Goal: Information Seeking & Learning: Find specific fact

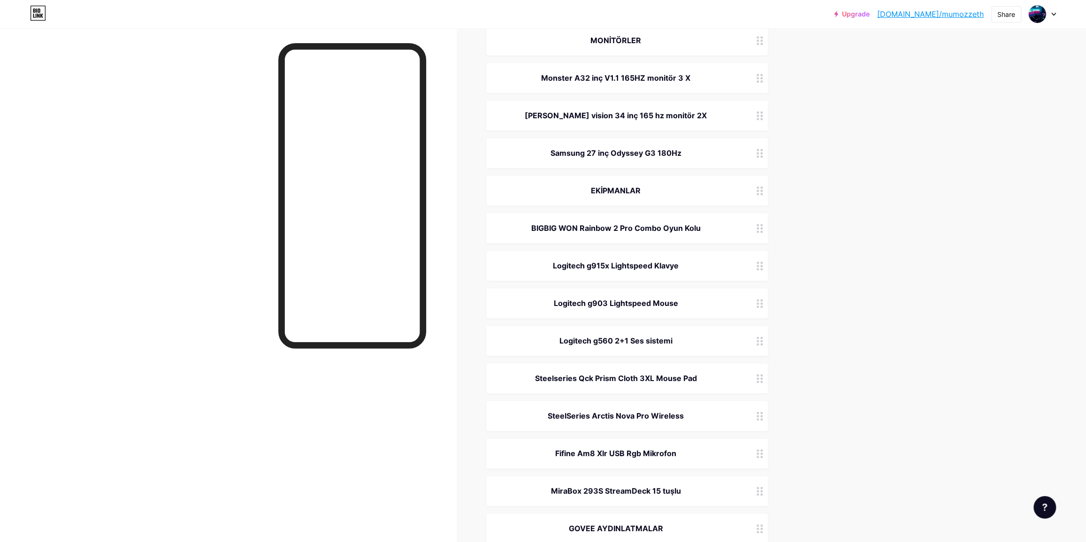
scroll to position [896, 0]
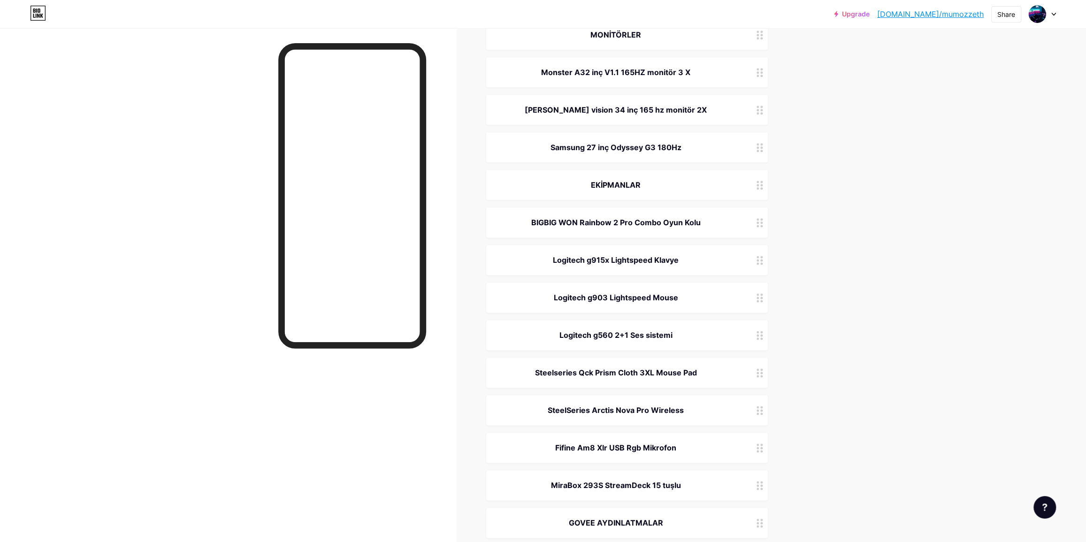
drag, startPoint x: 707, startPoint y: 222, endPoint x: 533, endPoint y: 220, distance: 174.2
click at [533, 220] on div "BIGBIG WON Rainbow 2 Pro Combo Oyun Kolu" at bounding box center [616, 222] width 237 height 11
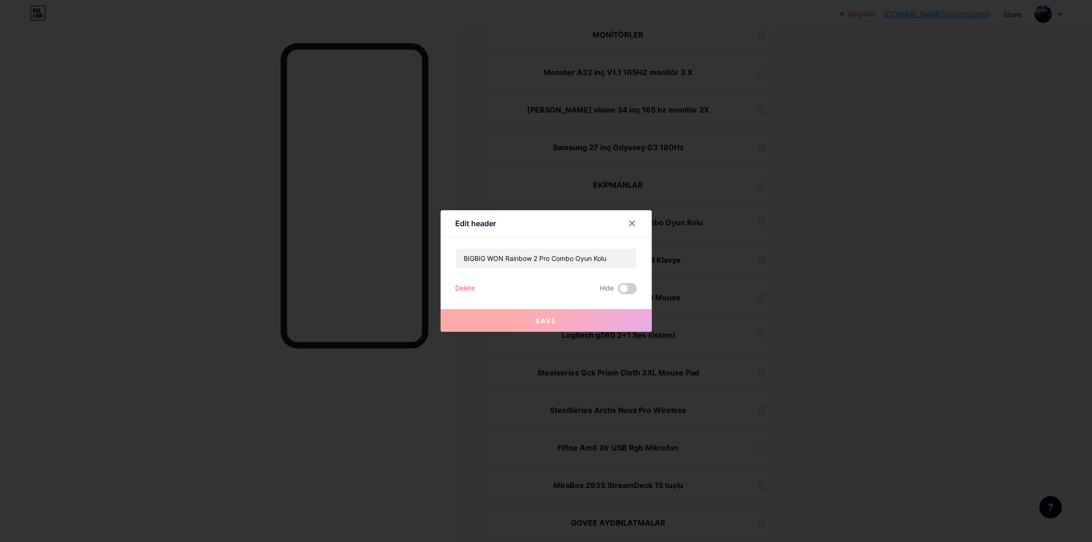
copy div "BIGBIG WON Rainbow 2 Pro Combo Oyun Kolu"
click at [851, 230] on div at bounding box center [546, 271] width 1092 height 542
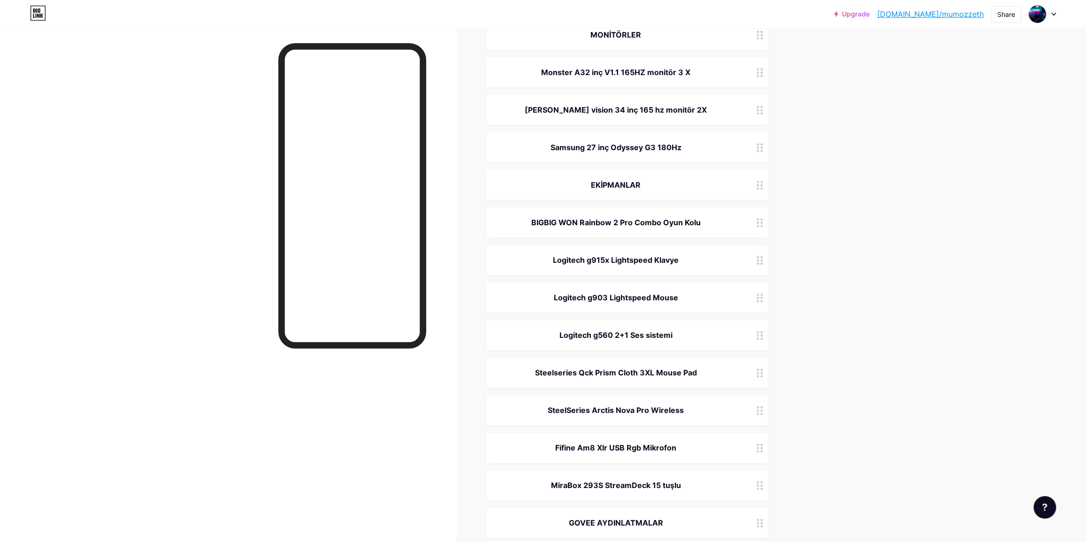
copy div "Logitech g915x Lightspeed Klavye"
drag, startPoint x: 684, startPoint y: 256, endPoint x: 855, endPoint y: 294, distance: 174.9
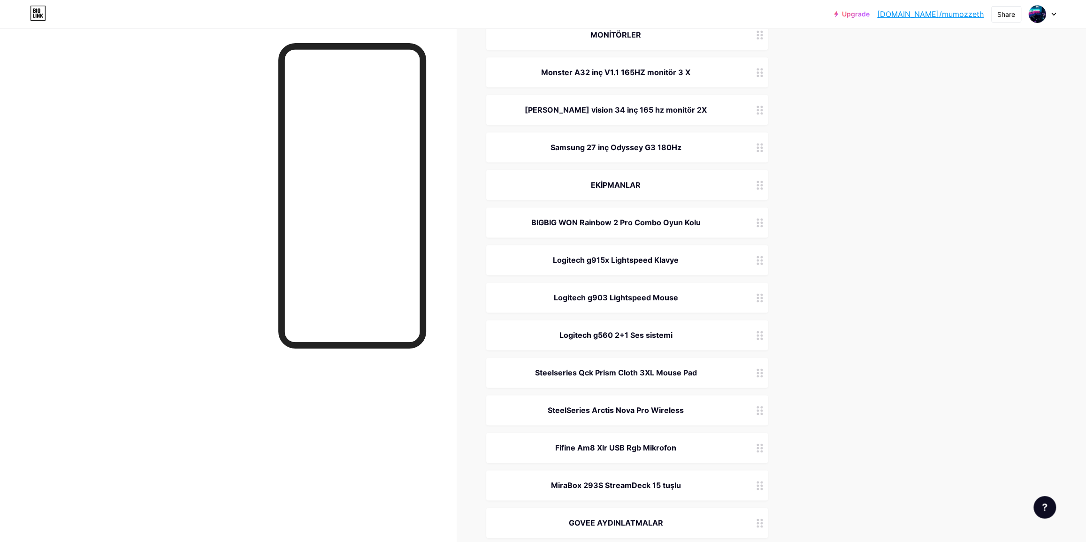
copy div "Logitech g903 Lightspeed Mouse"
drag, startPoint x: 546, startPoint y: 290, endPoint x: 681, endPoint y: 291, distance: 134.7
click at [681, 291] on div "Logitech g903 Lightspeed Mouse" at bounding box center [627, 298] width 282 height 30
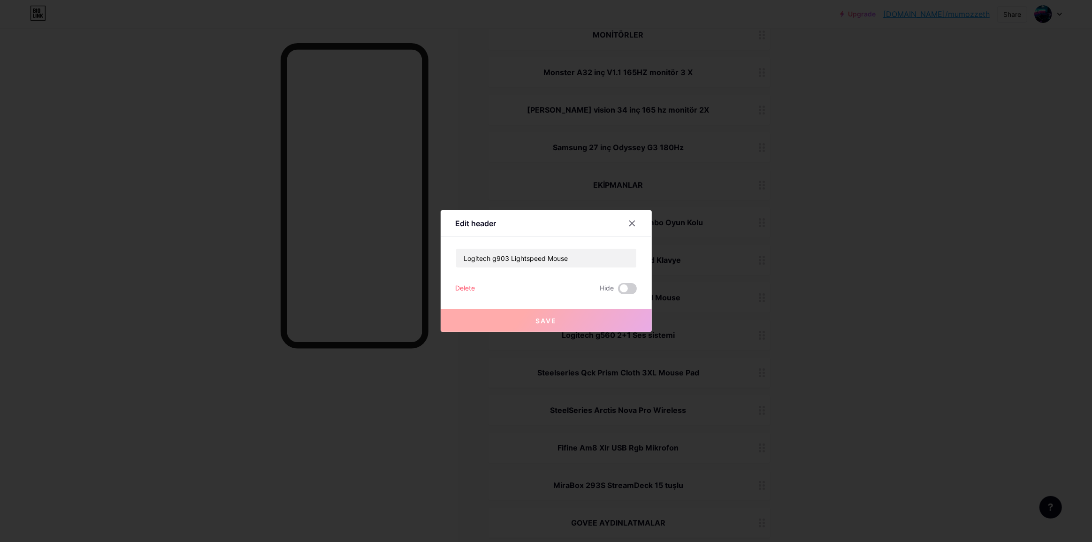
click at [917, 240] on div at bounding box center [546, 271] width 1092 height 542
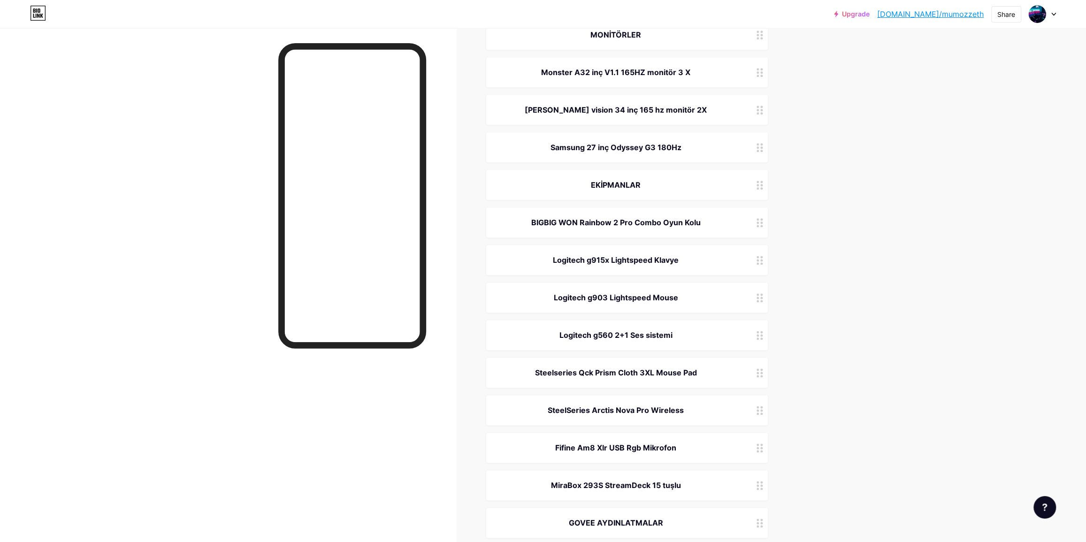
copy div "Logitech g560 2+1 Ses sistemi"
drag, startPoint x: 590, startPoint y: 327, endPoint x: 691, endPoint y: 332, distance: 102.0
click at [691, 332] on div "Logitech g560 2+1 Ses sistemi" at bounding box center [627, 335] width 282 height 30
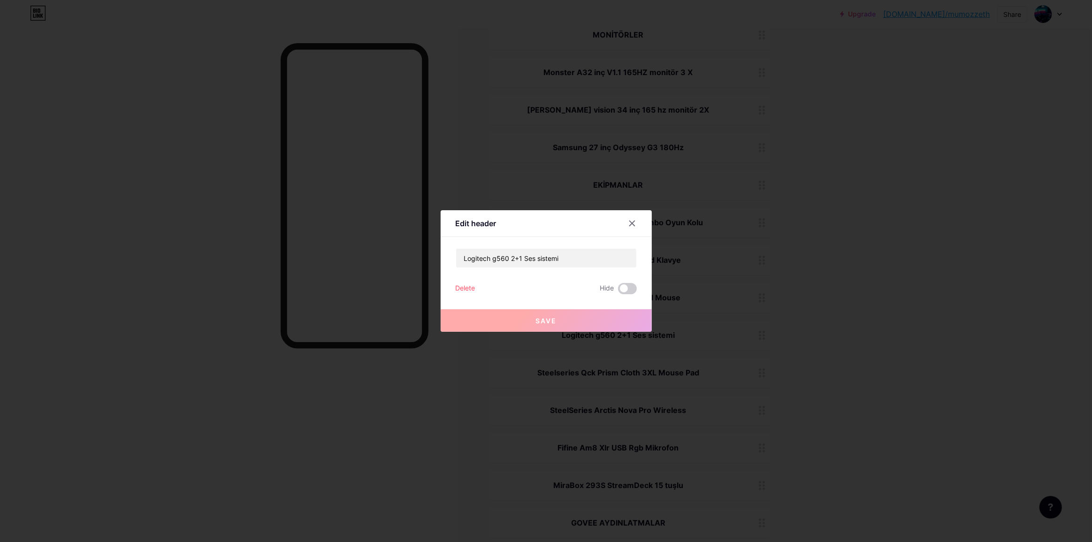
click at [908, 242] on div at bounding box center [546, 271] width 1092 height 542
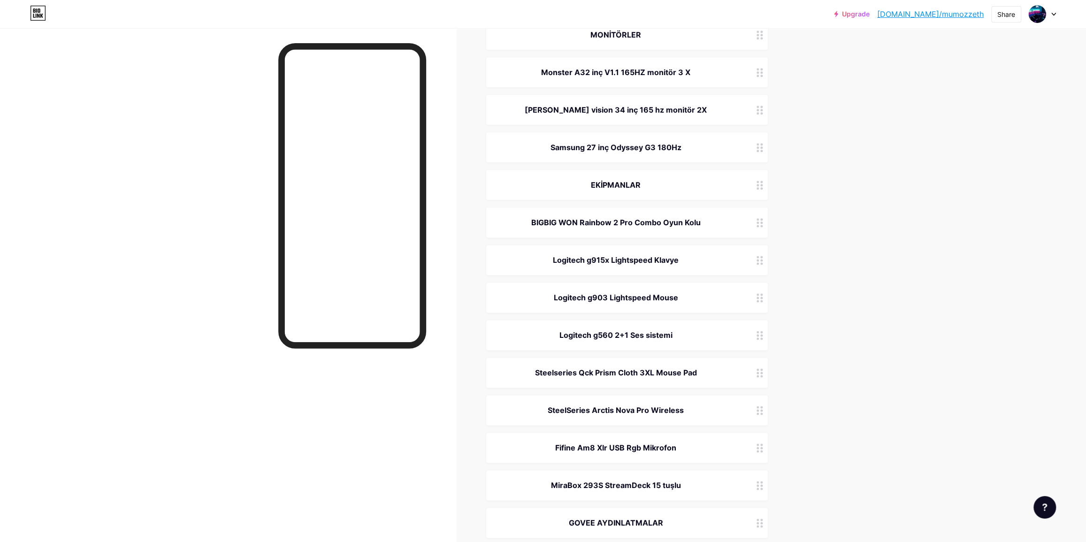
copy div "Logitech g560 2+1 Ses sistemi"
drag, startPoint x: 678, startPoint y: 330, endPoint x: 560, endPoint y: 331, distance: 117.8
click at [560, 331] on div "Logitech g560 2+1 Ses sistemi" at bounding box center [616, 334] width 237 height 11
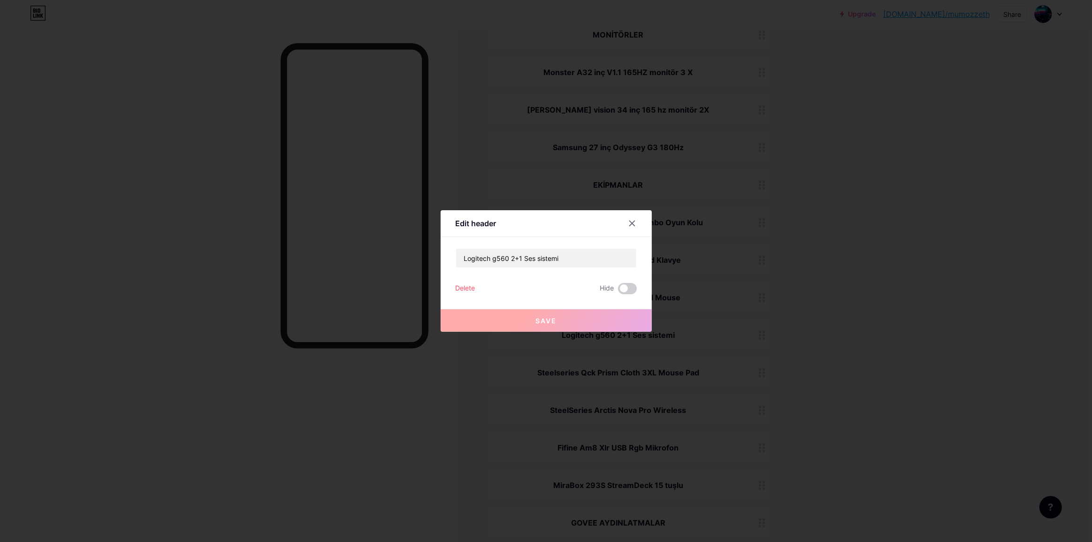
drag, startPoint x: 845, startPoint y: 241, endPoint x: 856, endPoint y: 61, distance: 180.1
click at [847, 239] on div at bounding box center [546, 271] width 1092 height 542
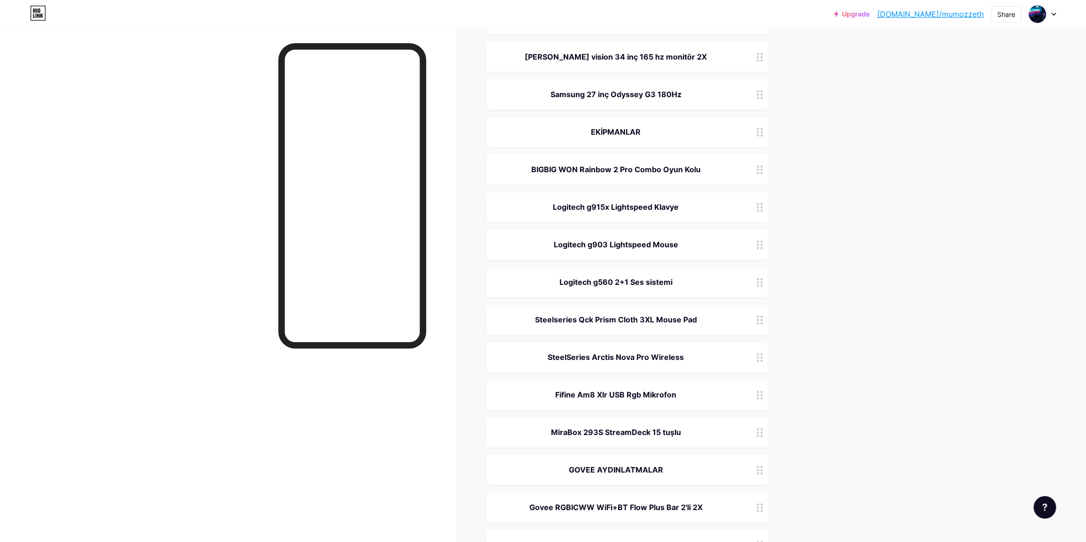
scroll to position [981, 0]
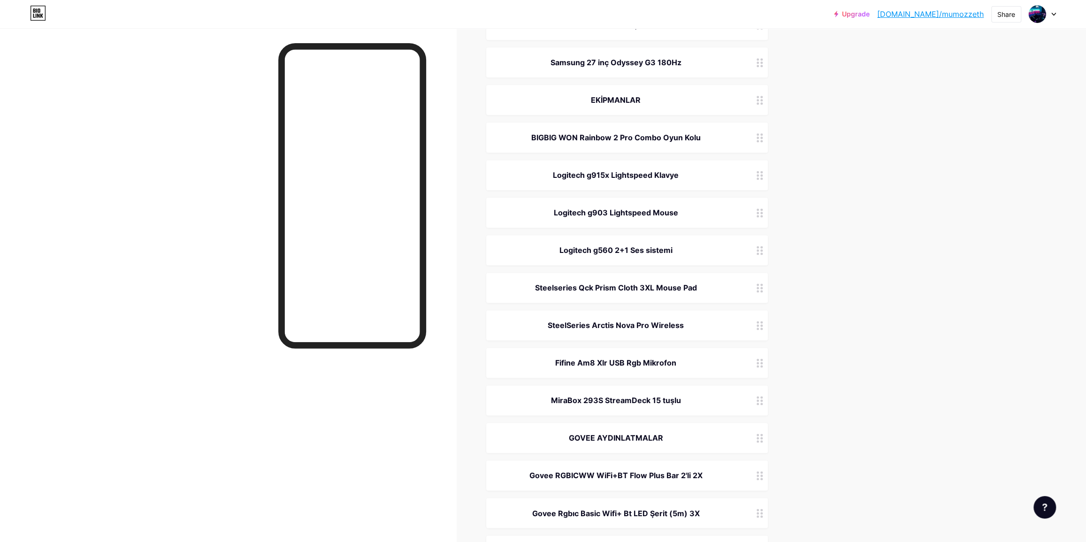
copy div "Steelseries Qck Prism Cloth 3XL Mouse Pad"
drag, startPoint x: 529, startPoint y: 284, endPoint x: 702, endPoint y: 283, distance: 172.3
click at [702, 283] on div "Steelseries Qck Prism Cloth 3XL Mouse Pad" at bounding box center [616, 287] width 237 height 11
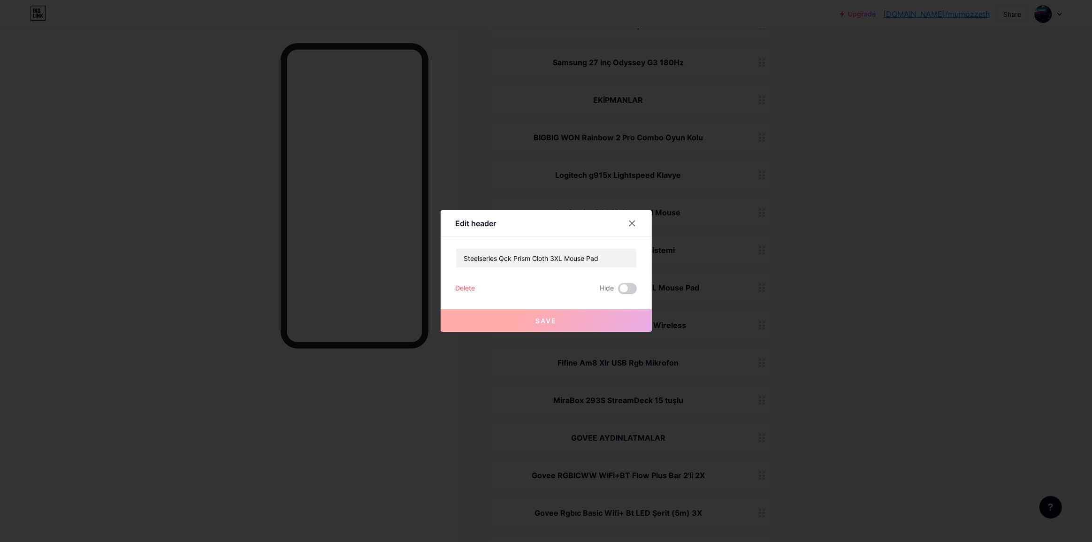
drag, startPoint x: 905, startPoint y: 223, endPoint x: 910, endPoint y: 207, distance: 17.0
click at [910, 209] on div at bounding box center [546, 271] width 1092 height 542
